Goal: Task Accomplishment & Management: Use online tool/utility

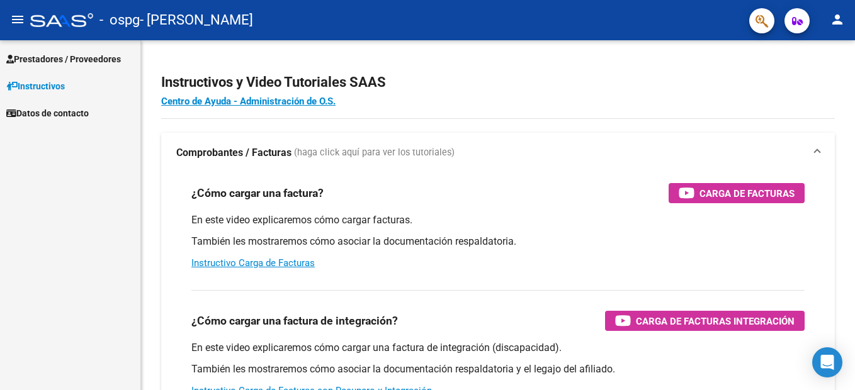
click at [102, 56] on span "Prestadores / Proveedores" at bounding box center [63, 59] width 115 height 14
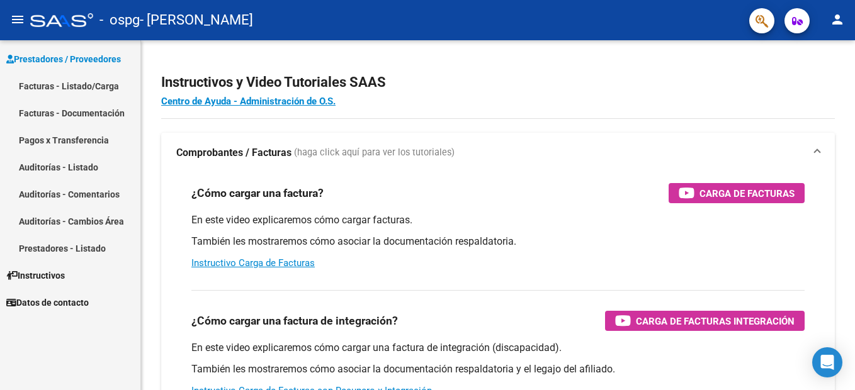
click at [95, 84] on link "Facturas - Listado/Carga" at bounding box center [70, 85] width 140 height 27
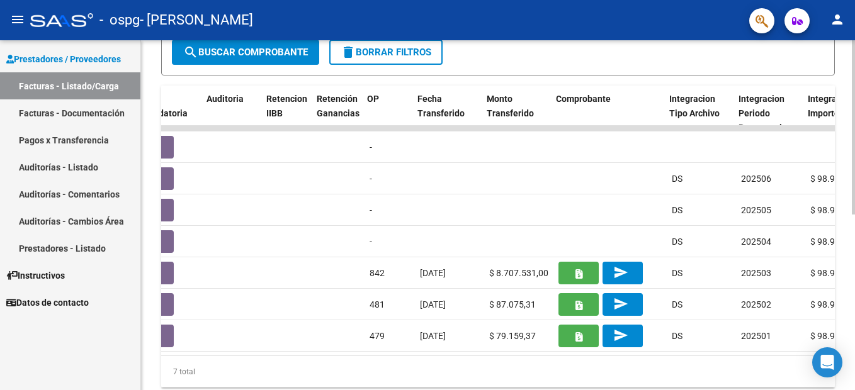
scroll to position [0, 861]
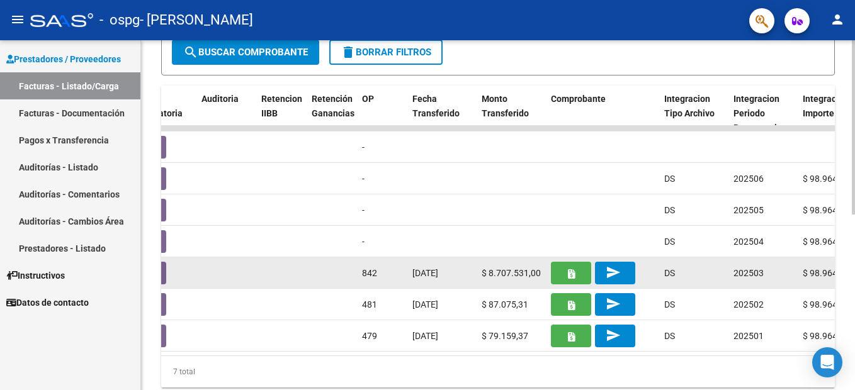
click at [561, 276] on button "button" at bounding box center [571, 273] width 40 height 23
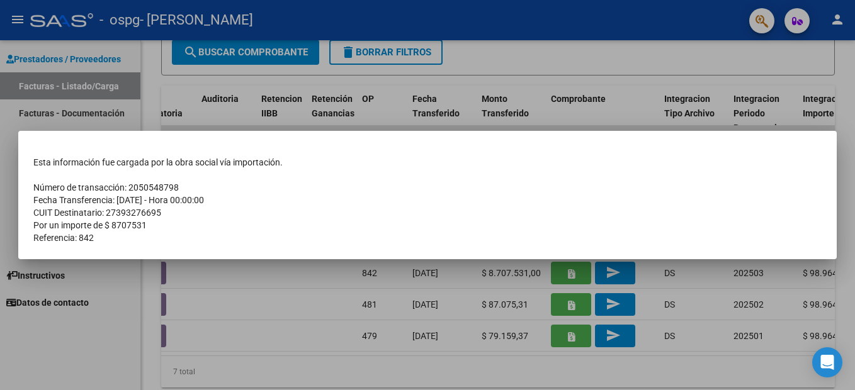
click at [271, 287] on div at bounding box center [427, 195] width 855 height 390
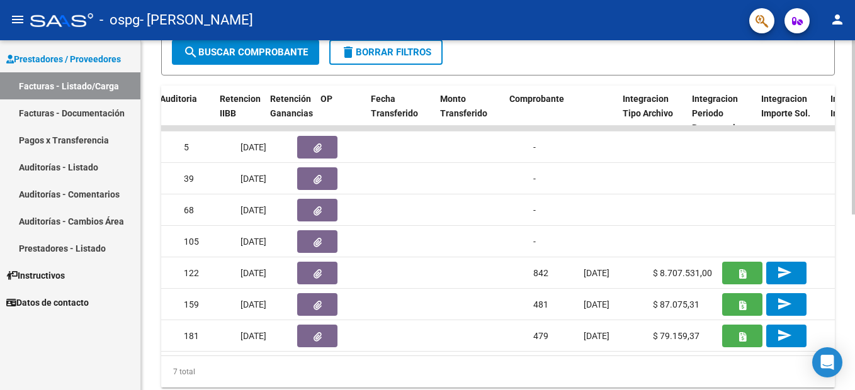
scroll to position [0, 988]
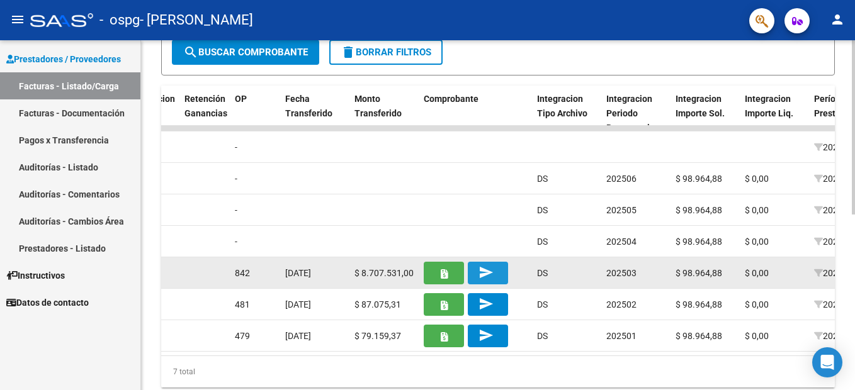
click at [482, 266] on mat-icon "send" at bounding box center [486, 272] width 15 height 15
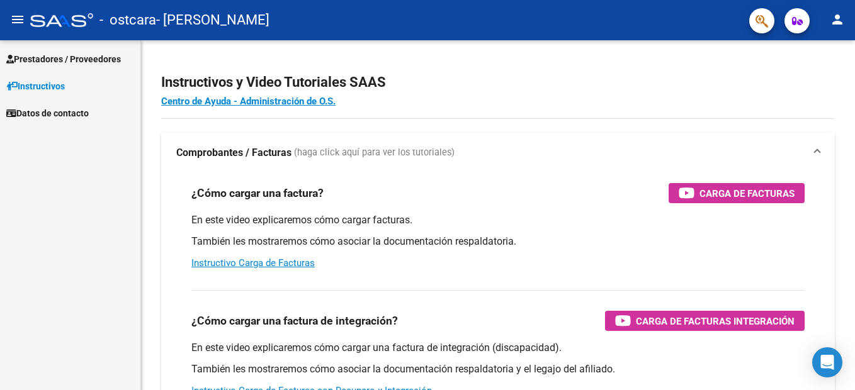
click at [63, 84] on span "Instructivos" at bounding box center [35, 86] width 59 height 14
click at [57, 84] on span "Instructivos" at bounding box center [35, 86] width 59 height 14
click at [88, 53] on span "Prestadores / Proveedores" at bounding box center [63, 59] width 115 height 14
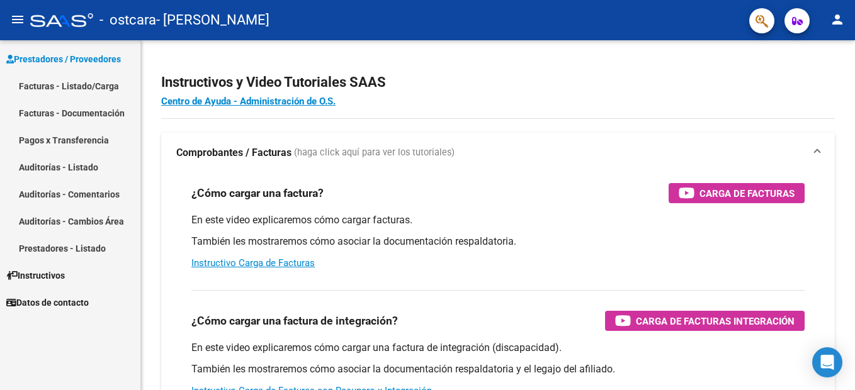
click at [102, 84] on link "Facturas - Listado/Carga" at bounding box center [70, 85] width 140 height 27
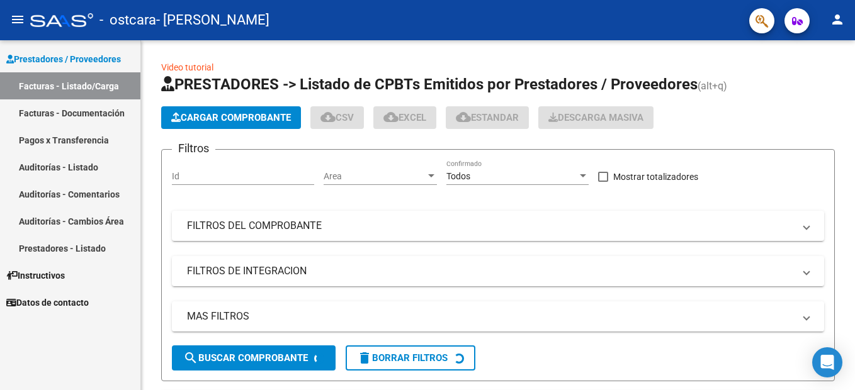
click at [94, 140] on link "Pagos x Transferencia" at bounding box center [70, 140] width 140 height 27
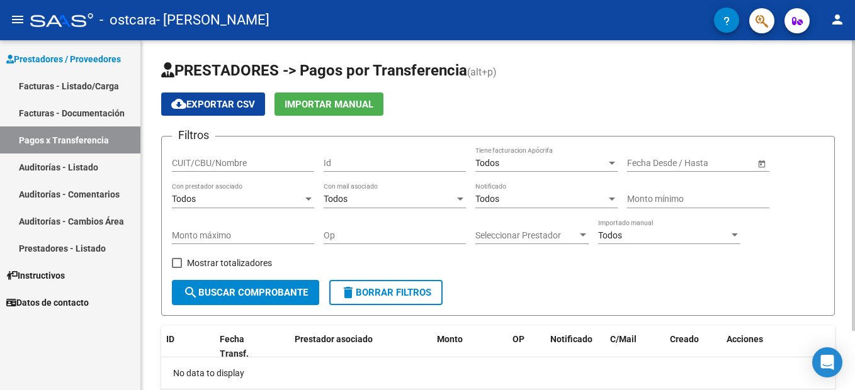
scroll to position [71, 0]
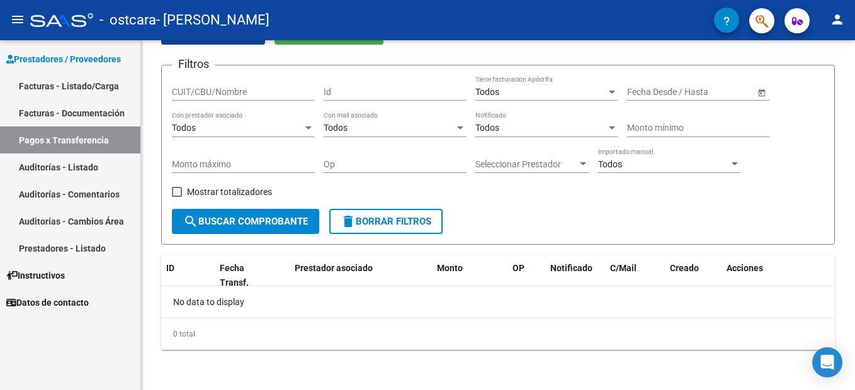
click at [95, 87] on link "Facturas - Listado/Carga" at bounding box center [70, 85] width 140 height 27
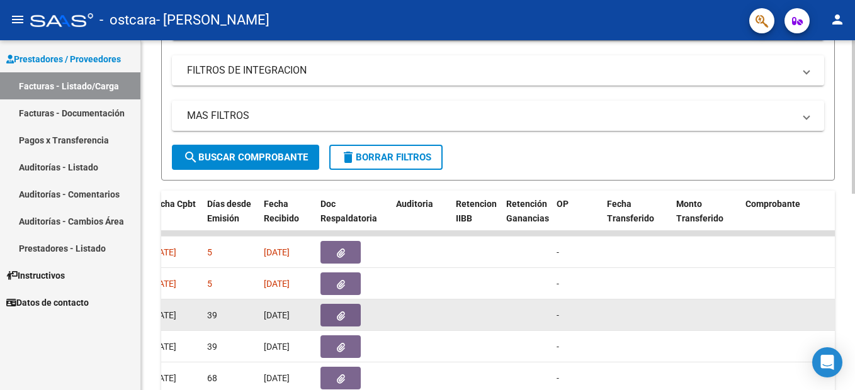
scroll to position [197, 0]
